Goal: Obtain resource: Download file/media

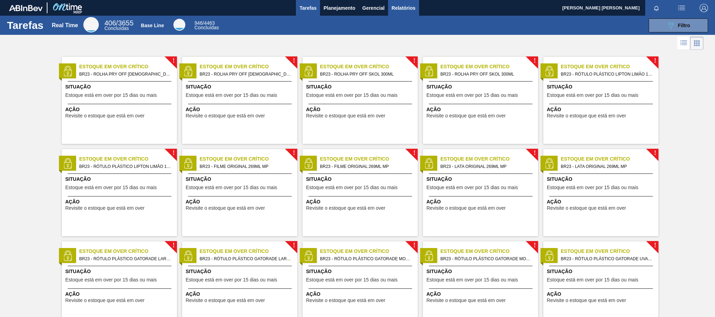
click at [403, 2] on button "Relatórios" at bounding box center [403, 8] width 31 height 16
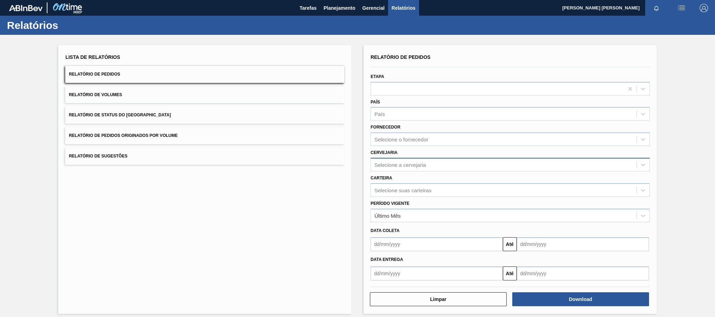
click at [388, 165] on div "Selecione a cervejaria" at bounding box center [400, 165] width 52 height 6
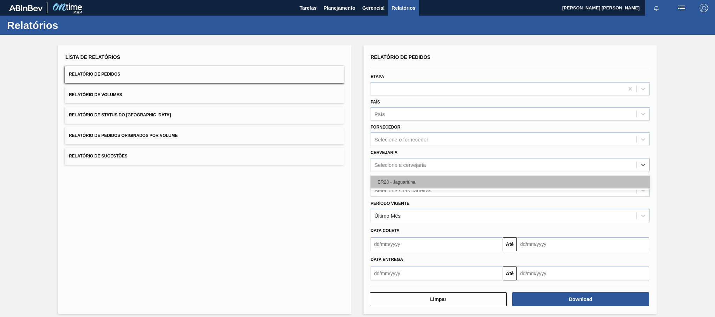
click at [397, 183] on div "BR23 - Jaguariúna" at bounding box center [509, 182] width 279 height 13
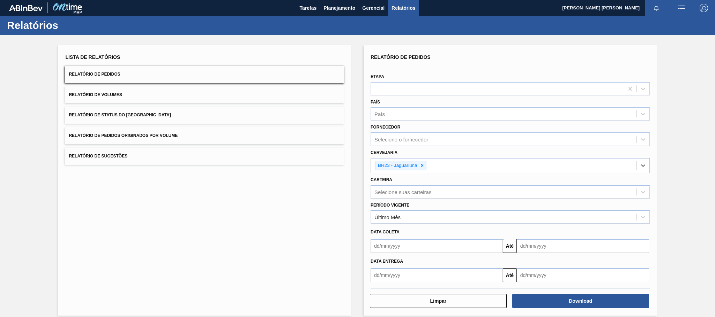
click at [403, 279] on input "text" at bounding box center [436, 276] width 132 height 14
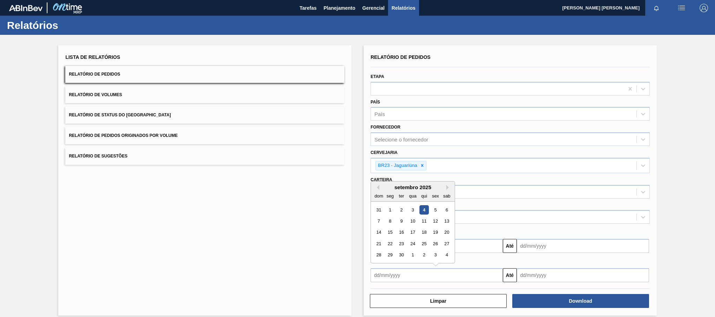
click at [422, 205] on div "4" at bounding box center [423, 209] width 9 height 9
type input "[DATE]"
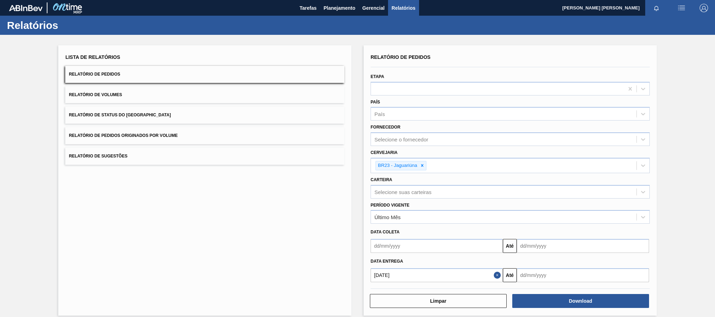
click at [539, 273] on input "text" at bounding box center [583, 276] width 132 height 14
click at [565, 211] on div "4" at bounding box center [569, 209] width 9 height 9
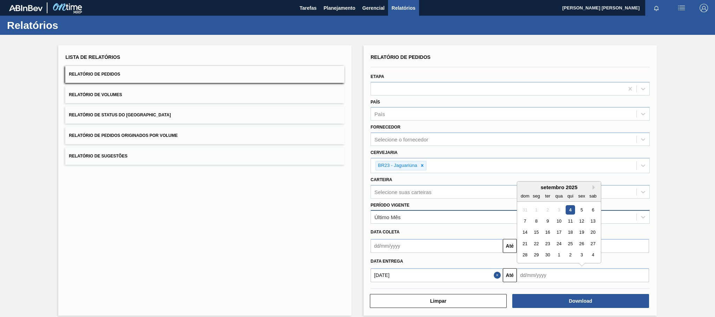
type input "[DATE]"
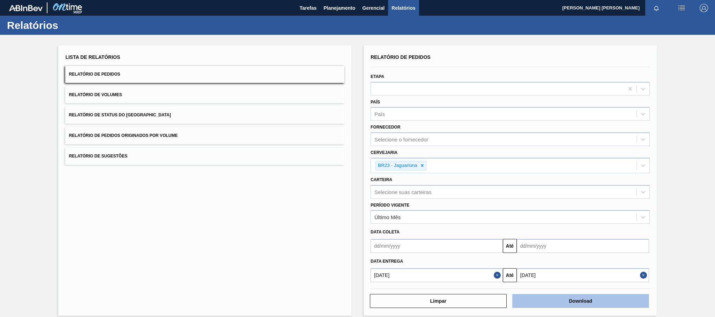
click at [577, 300] on button "Download" at bounding box center [580, 301] width 137 height 14
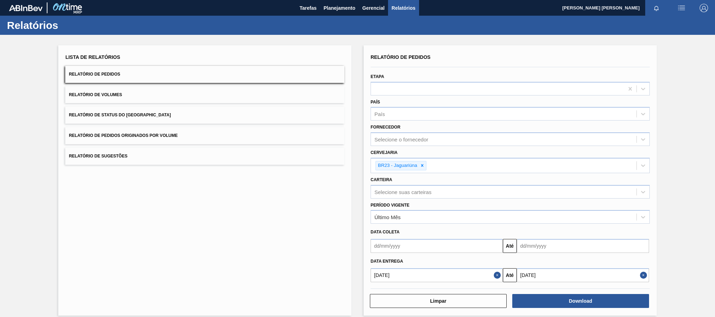
click at [644, 276] on button "Close" at bounding box center [644, 276] width 9 height 14
click at [621, 276] on input "text" at bounding box center [583, 276] width 132 height 14
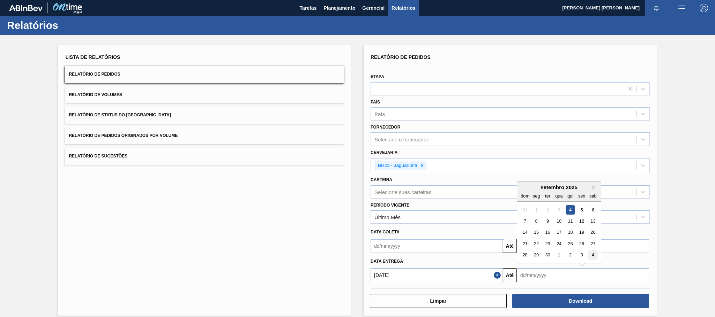
click at [594, 257] on div "4" at bounding box center [592, 255] width 9 height 9
type input "[DATE]"
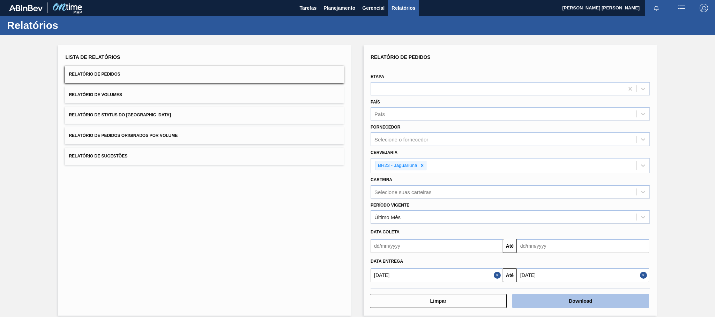
click at [583, 301] on button "Download" at bounding box center [580, 301] width 137 height 14
